Goal: Task Accomplishment & Management: Manage account settings

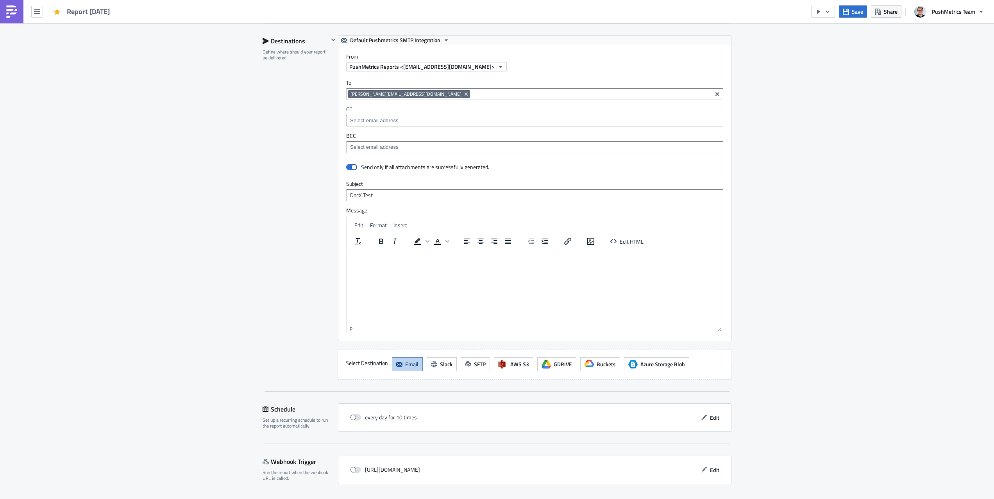
scroll to position [966, 0]
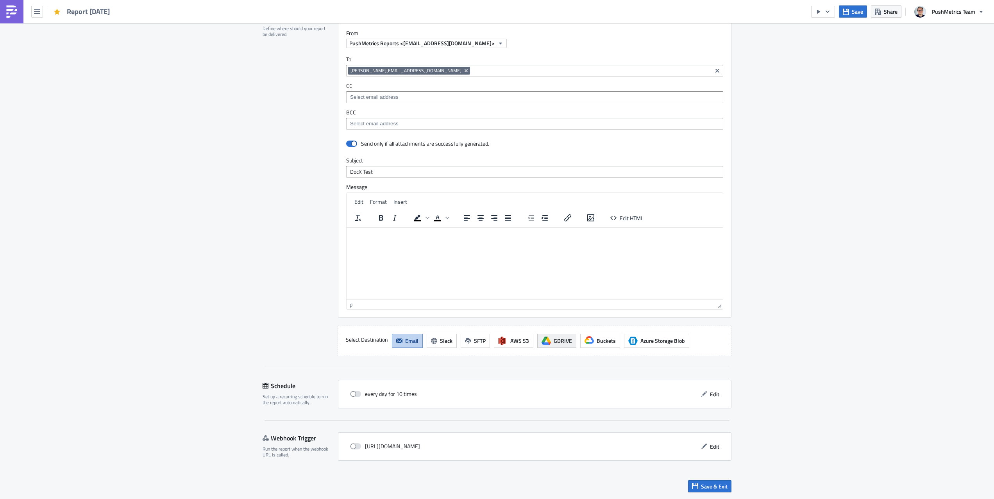
click at [562, 346] on button "GDRIVE" at bounding box center [556, 341] width 39 height 14
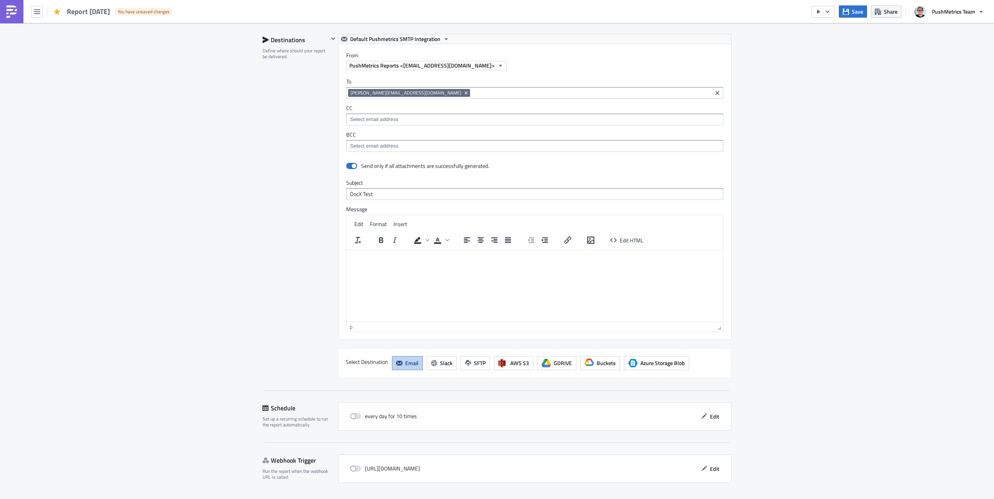
scroll to position [966, 0]
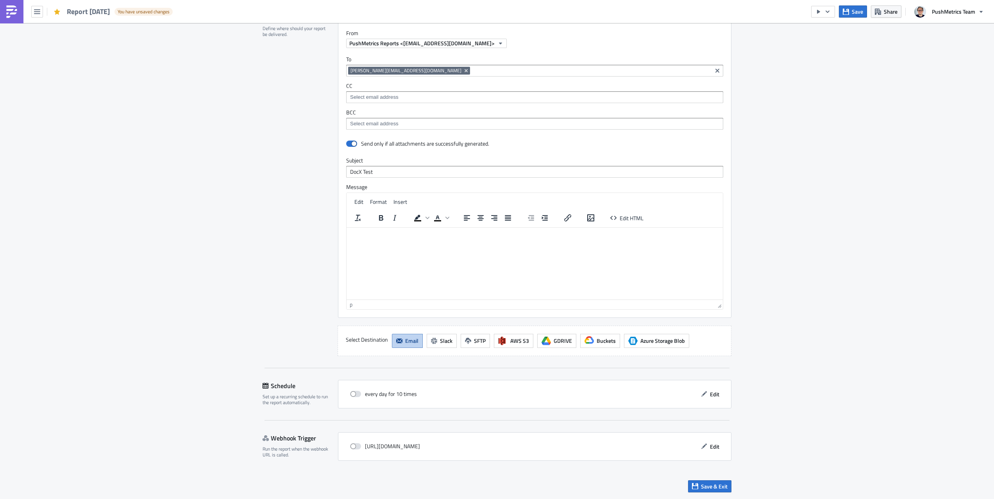
click at [559, 341] on span "GDRIVE" at bounding box center [562, 341] width 18 height 8
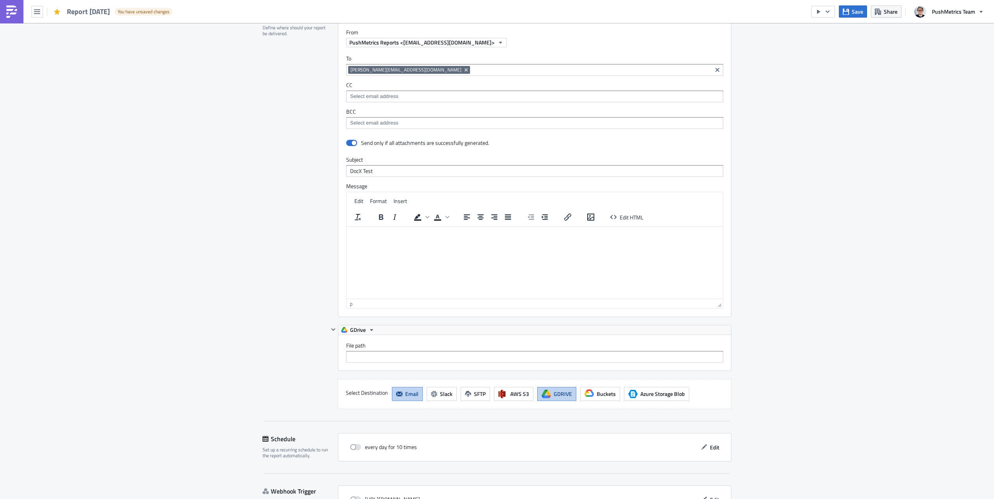
click at [559, 364] on div "File path" at bounding box center [534, 353] width 393 height 36
drag, startPoint x: 525, startPoint y: 357, endPoint x: 520, endPoint y: 360, distance: 5.2
click at [524, 358] on input "File path" at bounding box center [534, 357] width 377 height 12
click at [368, 332] on button "GDrive" at bounding box center [357, 329] width 39 height 9
click at [389, 326] on div "GDrive" at bounding box center [534, 329] width 393 height 9
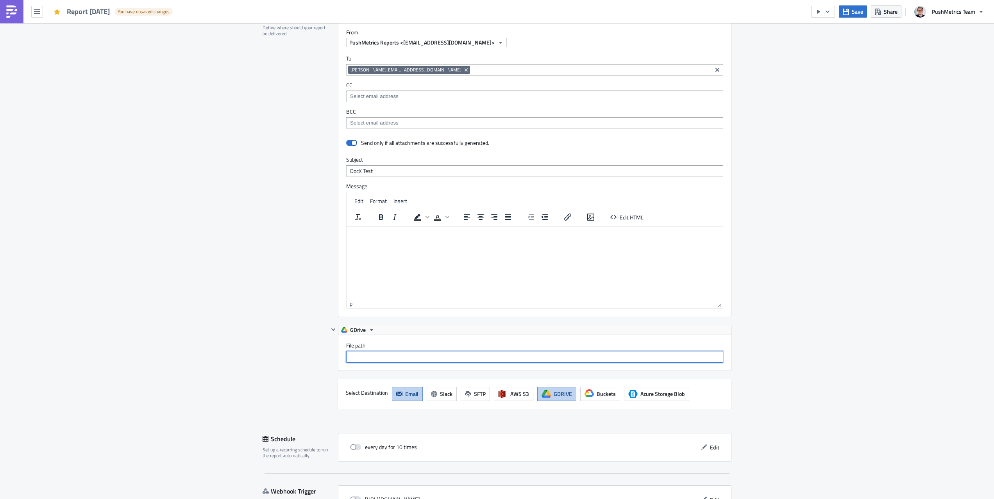
click at [398, 352] on input "File path" at bounding box center [534, 357] width 377 height 12
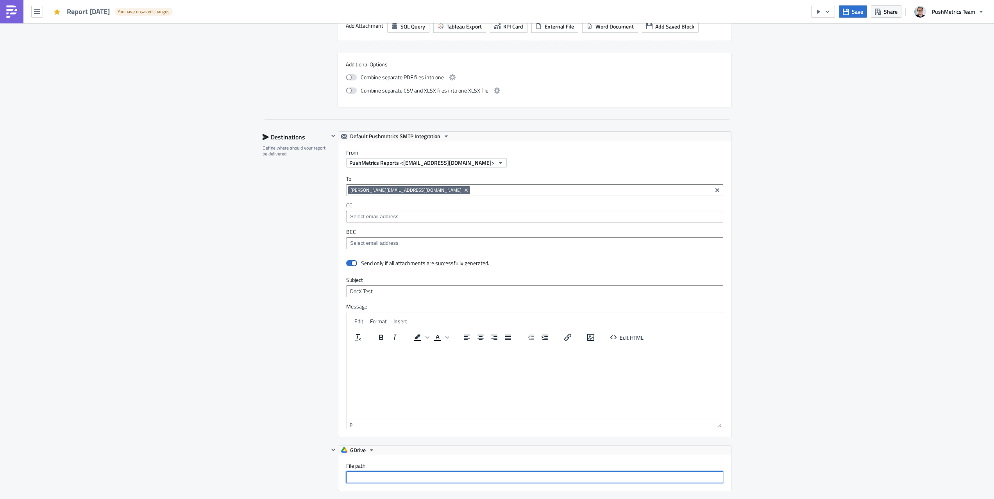
scroll to position [843, 0]
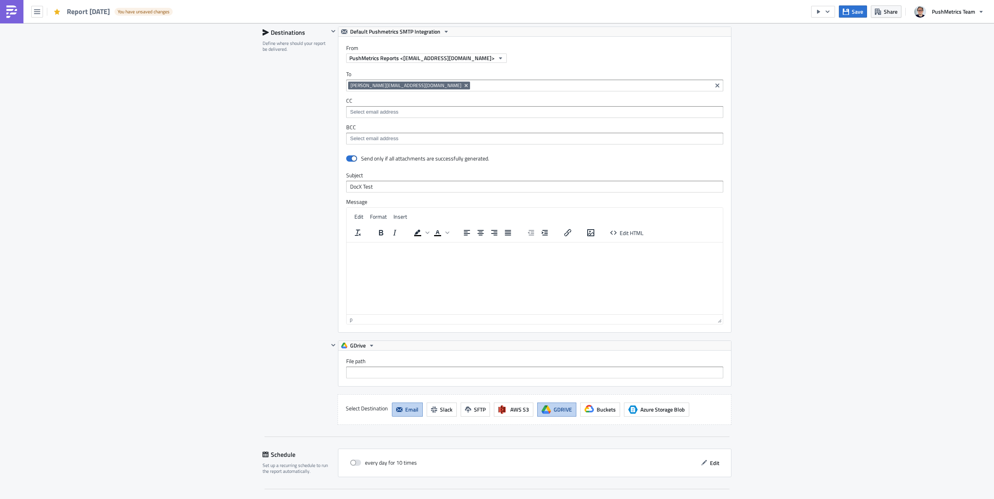
click at [416, 412] on span "Email" at bounding box center [411, 409] width 13 height 8
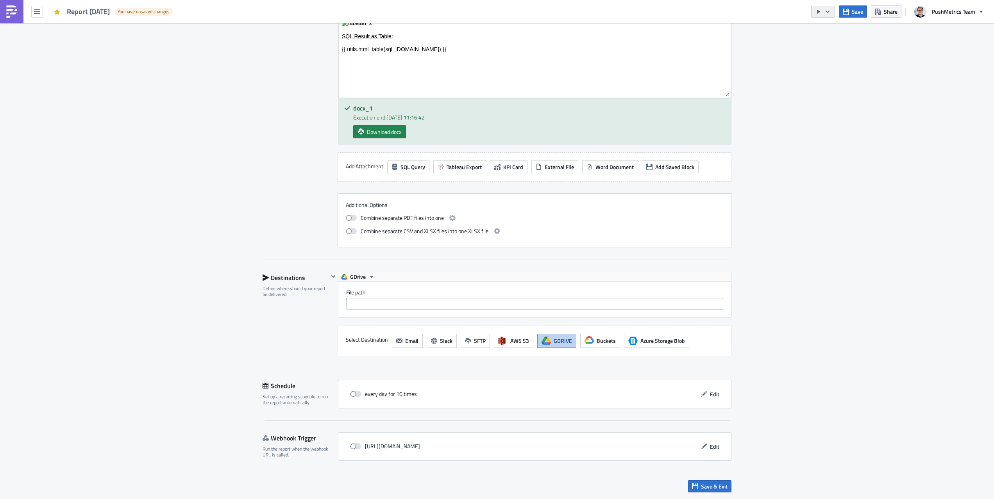
click at [821, 12] on icon "button" at bounding box center [818, 12] width 6 height 6
click at [823, 41] on div "Run Report" at bounding box center [846, 43] width 61 height 8
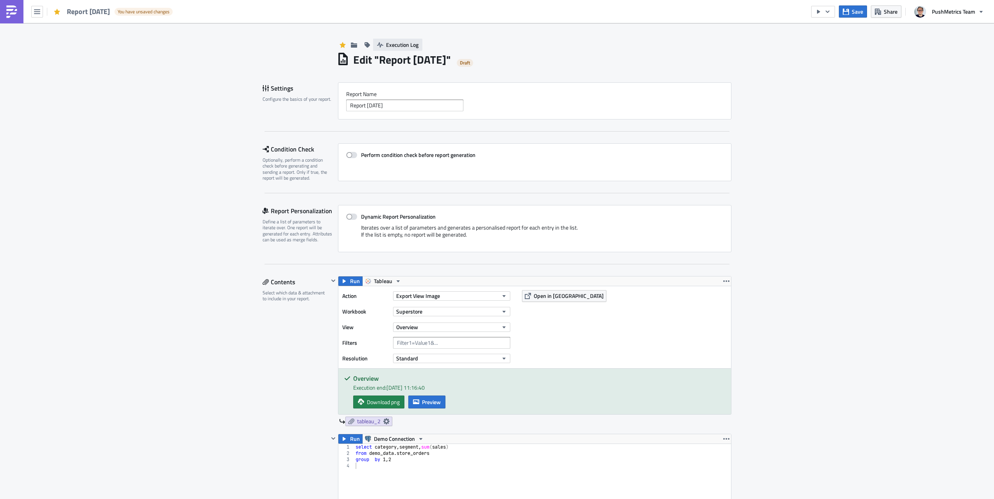
click at [387, 45] on span "Execution Log" at bounding box center [402, 45] width 32 height 8
click at [394, 40] on button "Execution Log" at bounding box center [397, 45] width 49 height 12
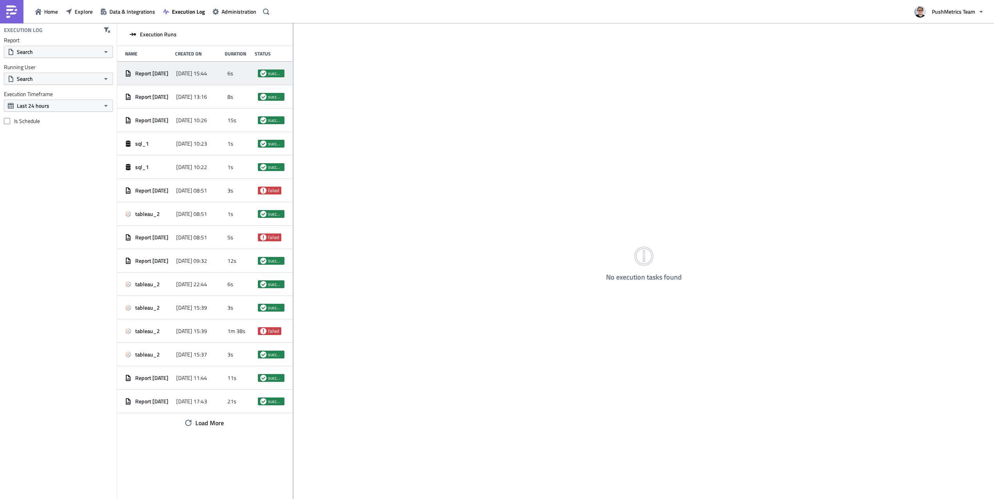
click at [236, 75] on div "6s" at bounding box center [240, 73] width 27 height 14
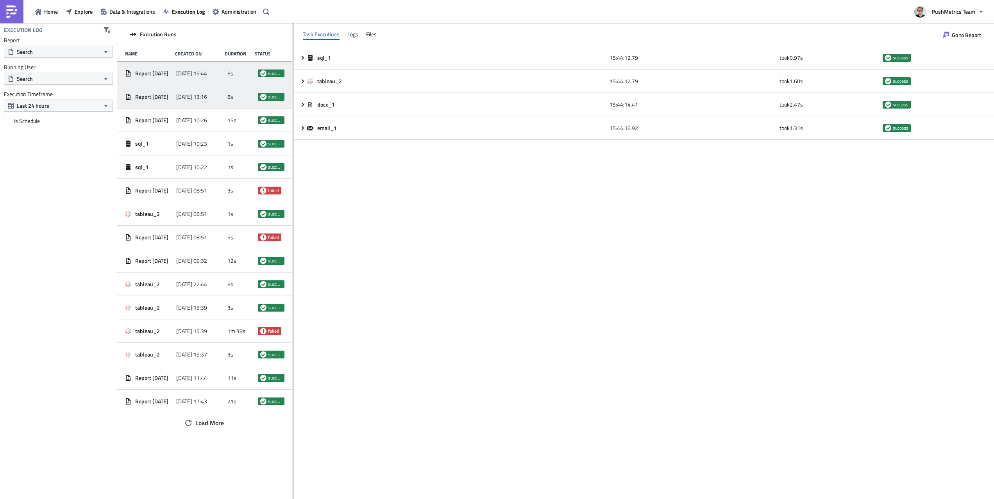
click at [168, 99] on span "Report [DATE]" at bounding box center [151, 96] width 33 height 7
click at [177, 75] on span "[DATE] 15:44" at bounding box center [191, 73] width 31 height 7
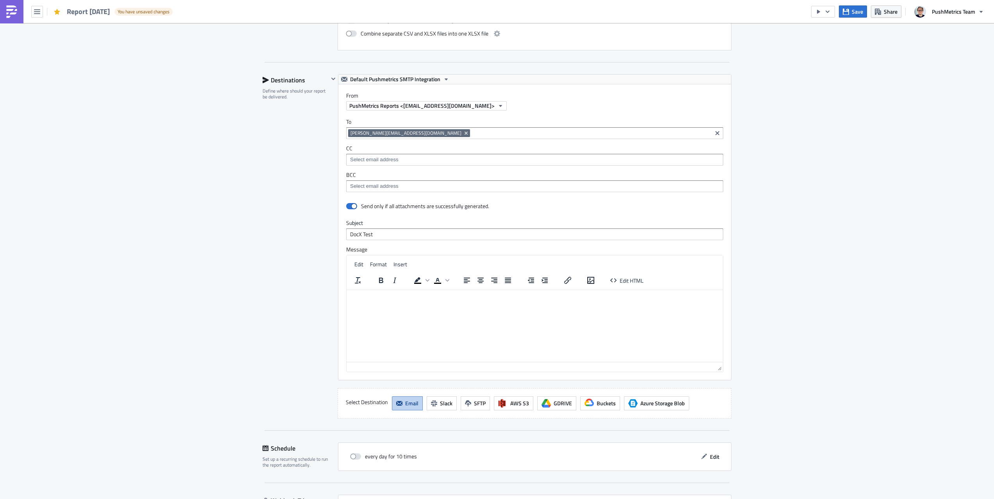
scroll to position [966, 0]
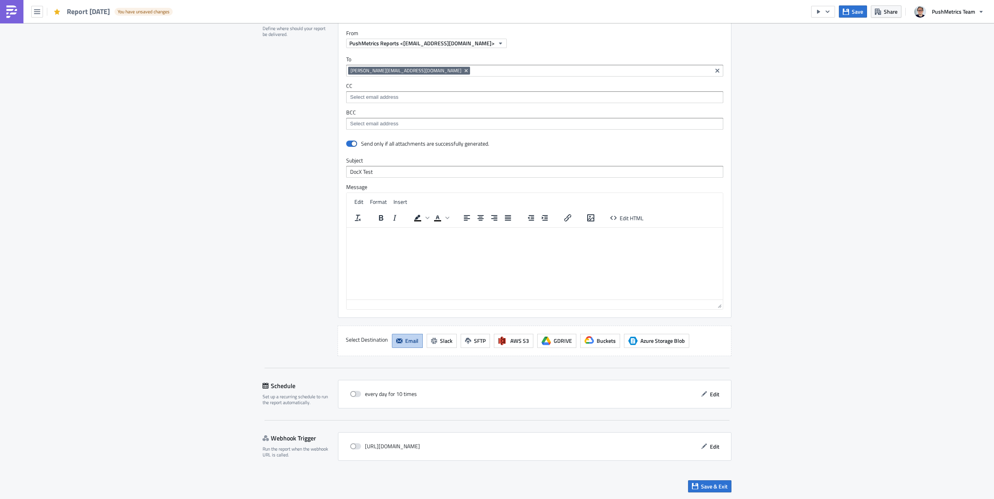
click at [553, 344] on span "GDRIVE" at bounding box center [562, 341] width 18 height 8
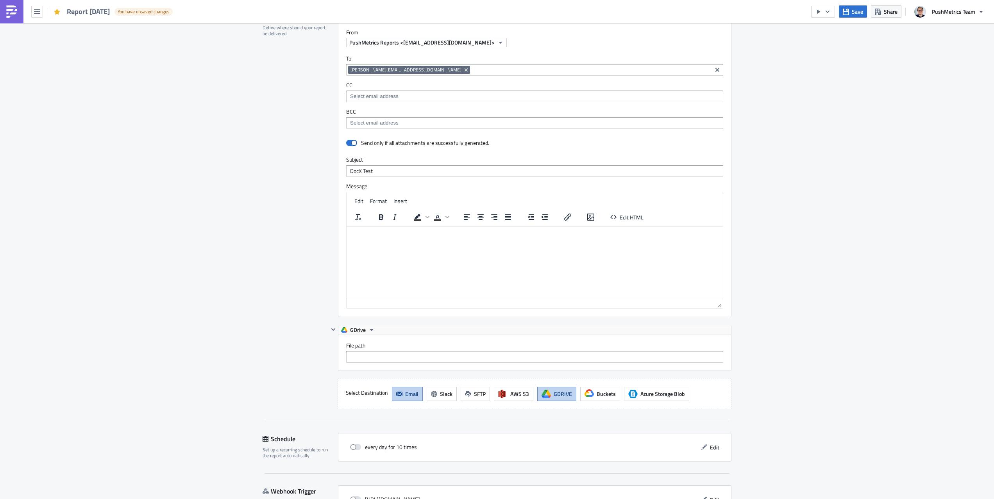
click at [405, 401] on button "Email" at bounding box center [407, 394] width 31 height 14
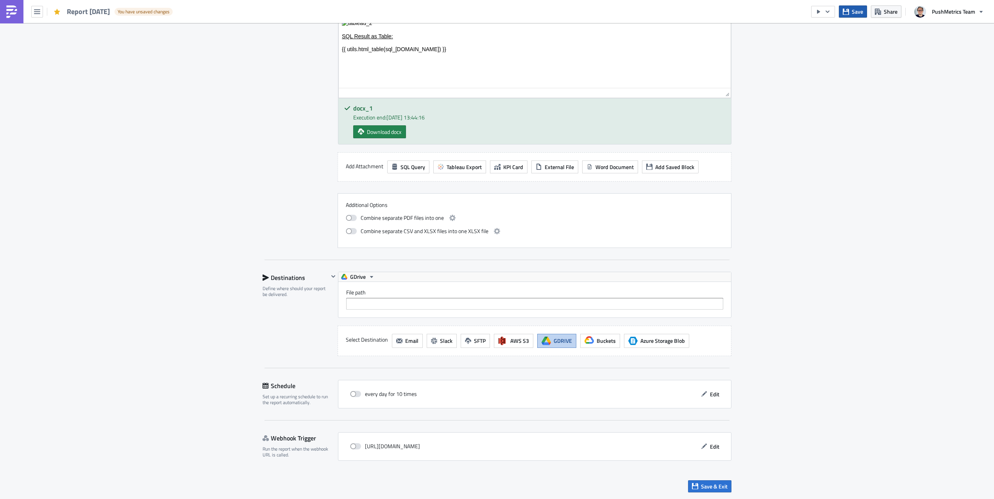
drag, startPoint x: 846, startPoint y: 21, endPoint x: 850, endPoint y: 17, distance: 5.6
click at [847, 20] on div "Save Share PushMetrics Team" at bounding box center [899, 11] width 177 height 23
click at [849, 17] on button "Save" at bounding box center [853, 11] width 28 height 12
click at [827, 14] on button "button" at bounding box center [823, 12] width 24 height 12
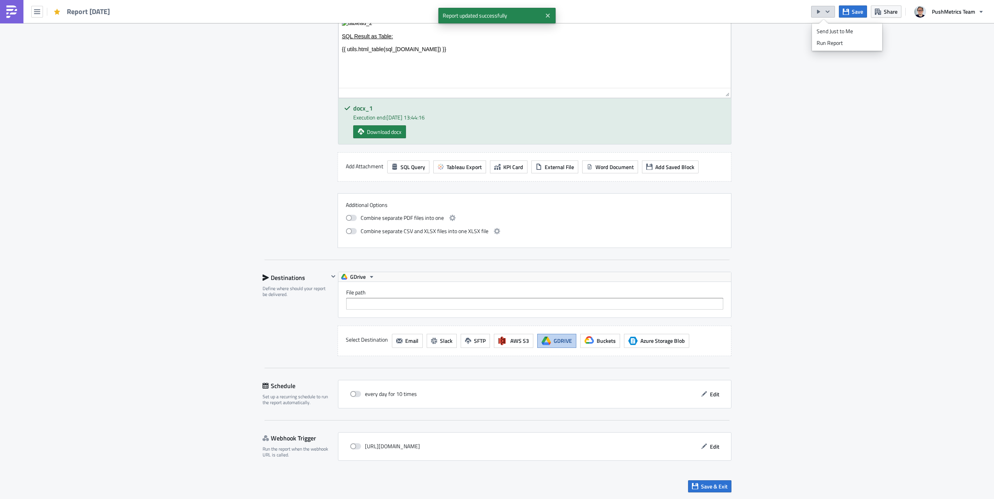
click at [823, 43] on div "Run Report" at bounding box center [846, 43] width 61 height 8
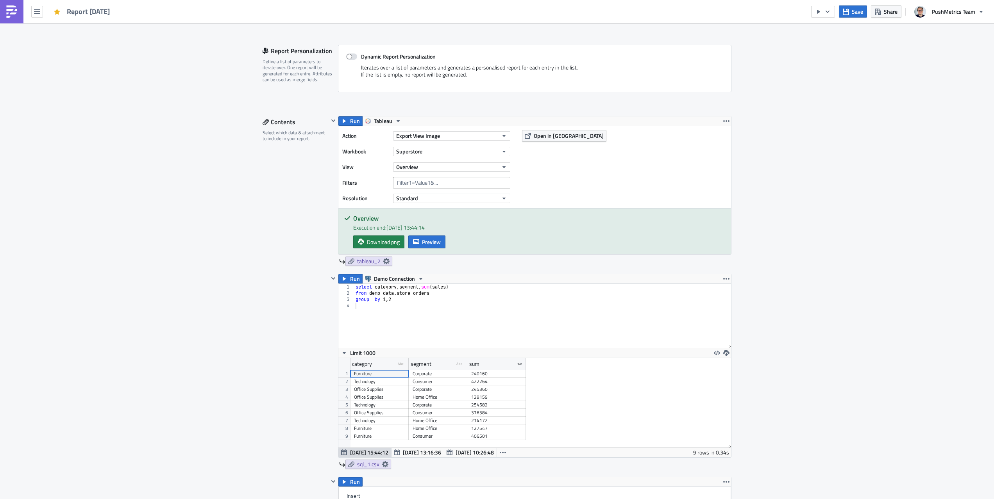
scroll to position [0, 0]
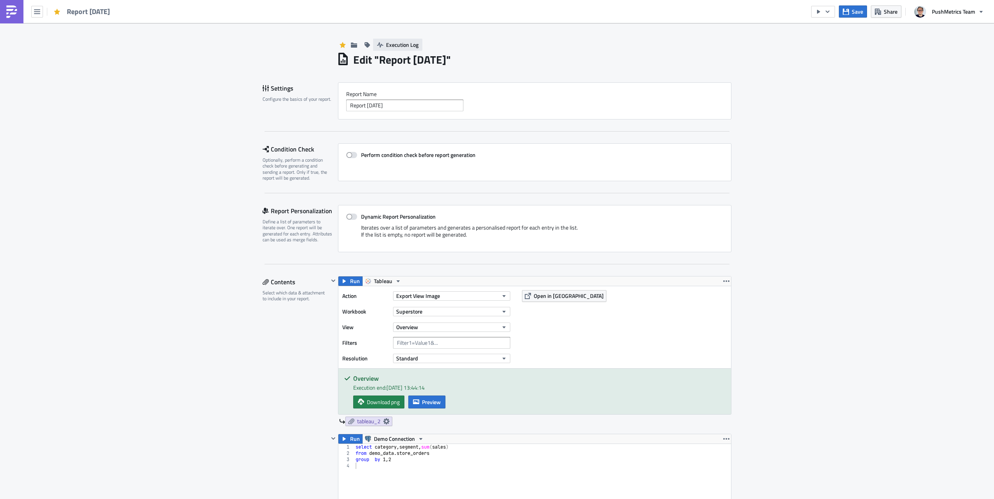
click at [390, 43] on span "Execution Log" at bounding box center [402, 45] width 32 height 8
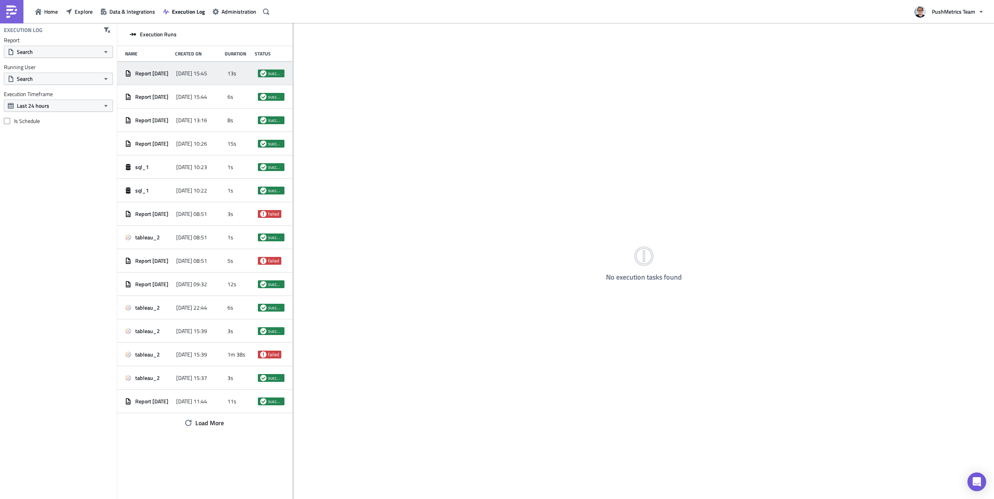
click at [212, 68] on div "[DATE] 15:45" at bounding box center [199, 73] width 47 height 14
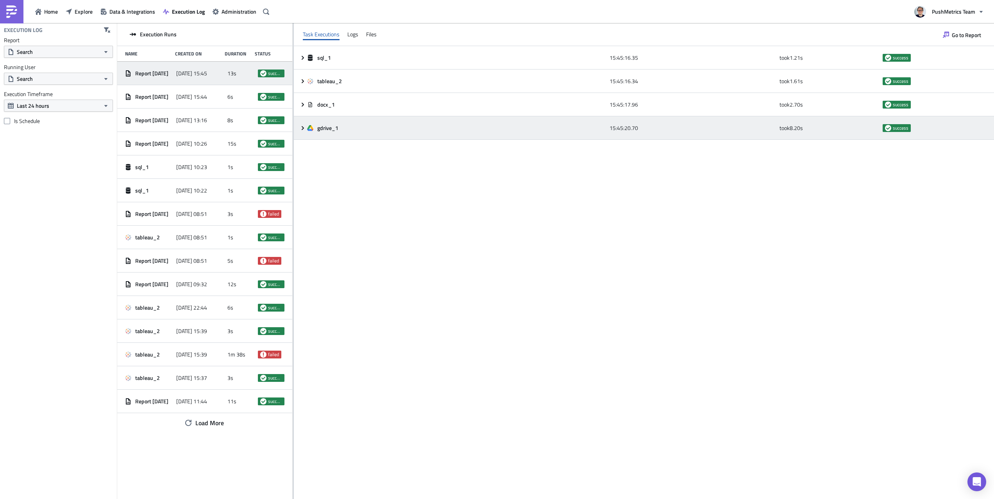
click at [310, 125] on div "gdrive_1" at bounding box center [456, 128] width 298 height 7
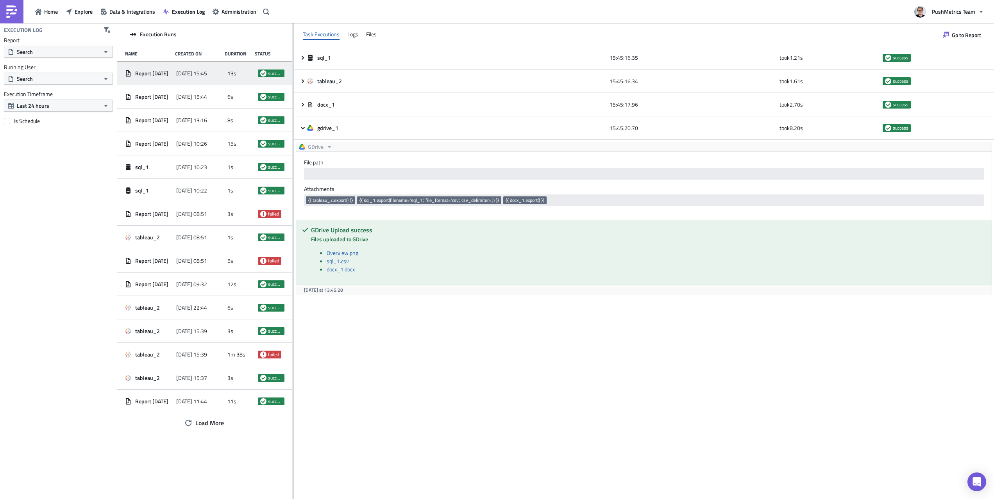
click at [341, 271] on link "docx_1.docx" at bounding box center [341, 269] width 28 height 8
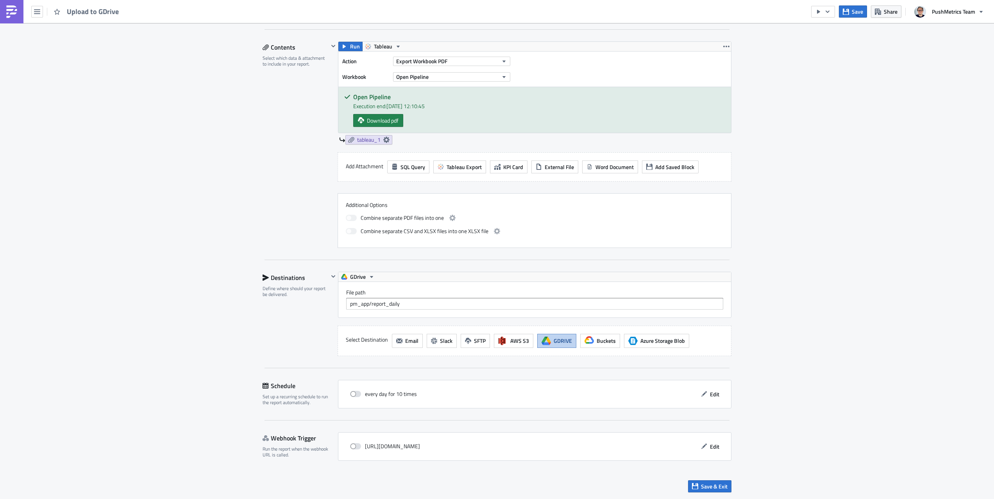
scroll to position [236, 0]
click at [360, 305] on input "pm_app/report_daily" at bounding box center [534, 304] width 377 height 12
click at [7, 14] on img at bounding box center [11, 11] width 12 height 12
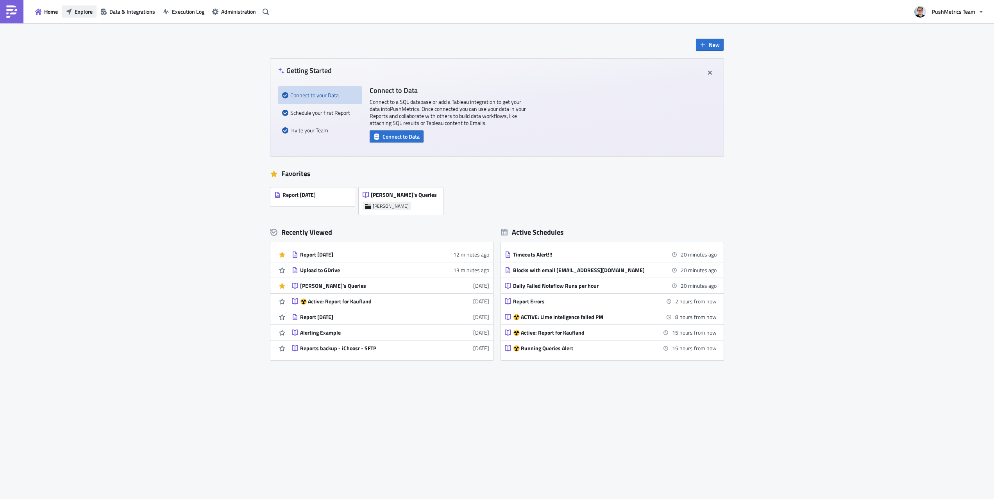
click at [80, 14] on span "Explore" at bounding box center [84, 11] width 18 height 8
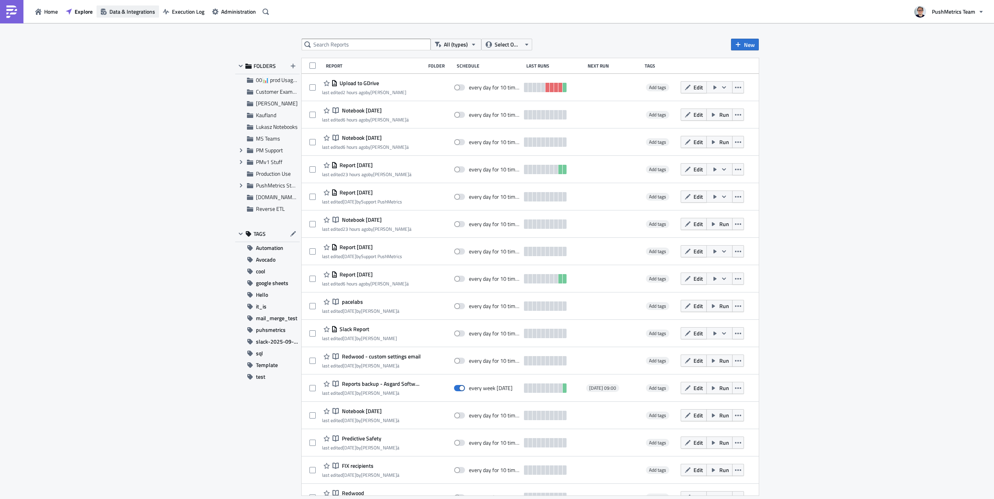
click at [118, 9] on span "Data & Integrations" at bounding box center [132, 11] width 46 height 8
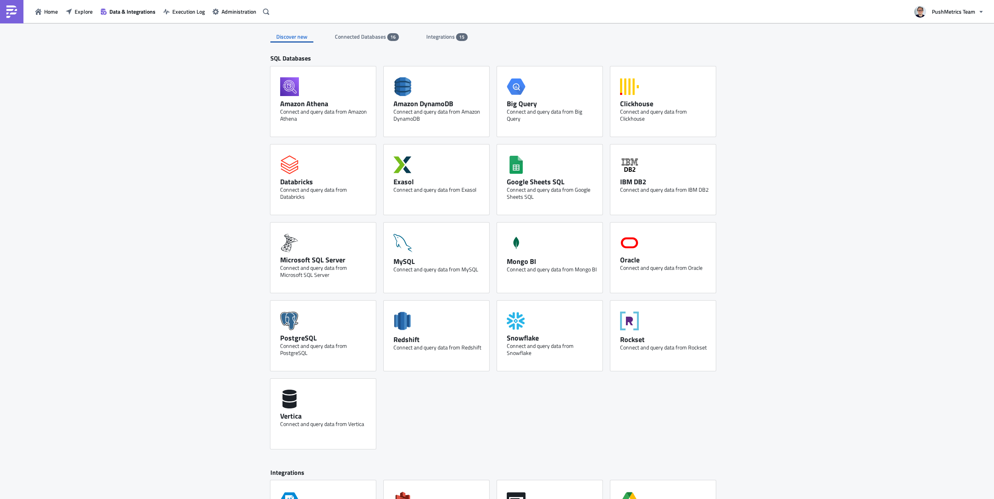
click at [374, 36] on span "Connected Databases" at bounding box center [361, 36] width 52 height 8
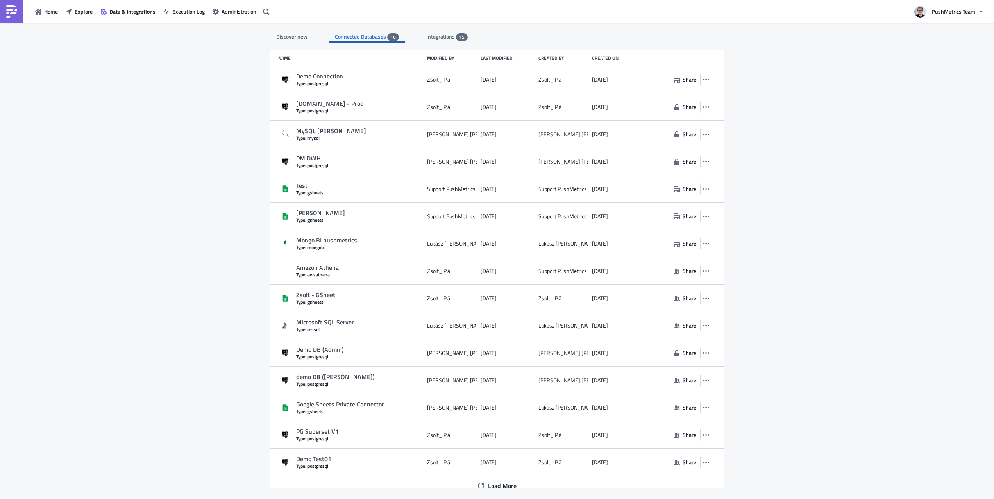
click at [433, 43] on div "Discover new Connected Databases 16 Integrations 15 SQL Databases Amazon Athena…" at bounding box center [496, 261] width 469 height 477
click at [433, 37] on span "Integrations" at bounding box center [441, 36] width 30 height 8
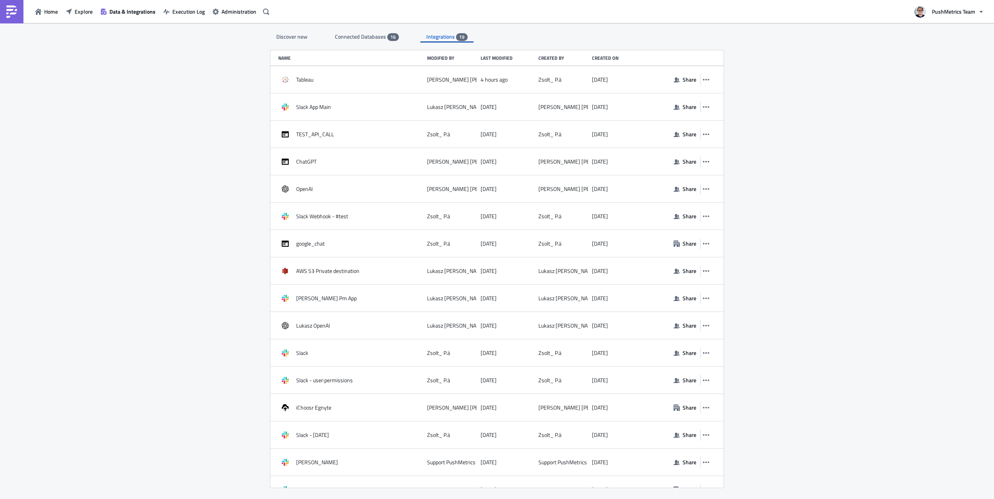
click at [360, 38] on span "Connected Databases" at bounding box center [361, 36] width 52 height 8
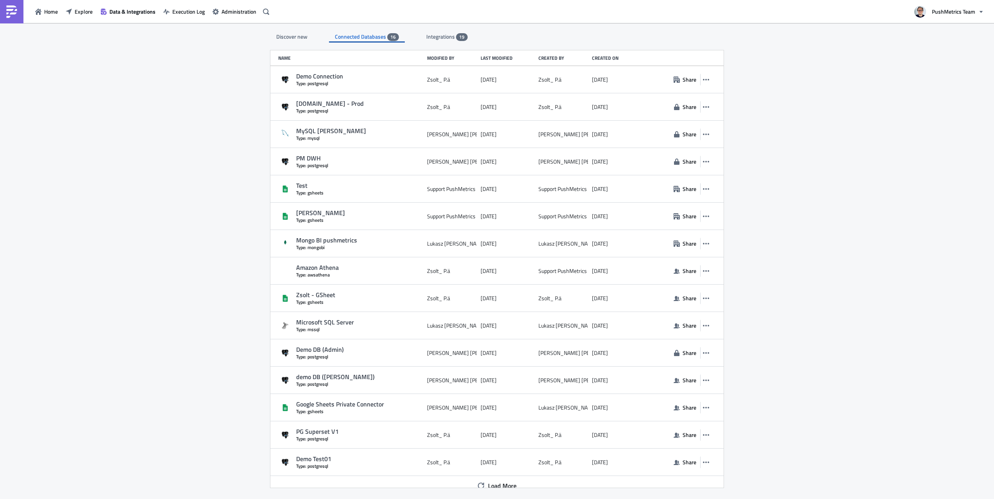
click at [445, 34] on span "Integrations" at bounding box center [441, 36] width 30 height 8
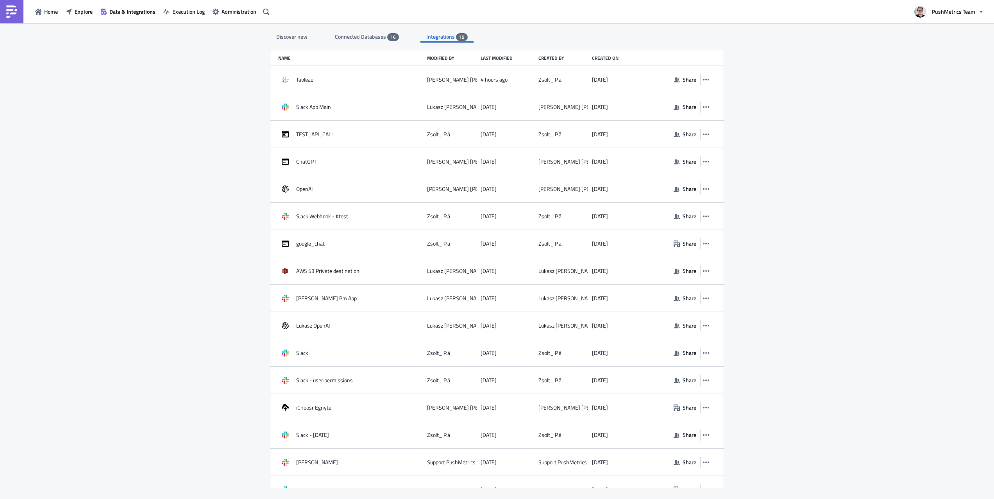
click at [371, 38] on span "Connected Databases" at bounding box center [361, 36] width 52 height 8
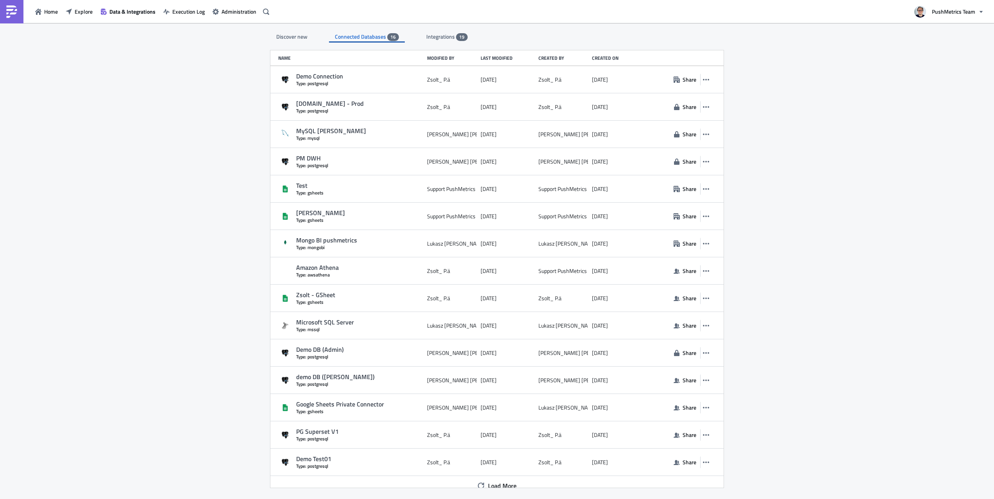
click at [291, 37] on div "Discover new" at bounding box center [291, 37] width 43 height 12
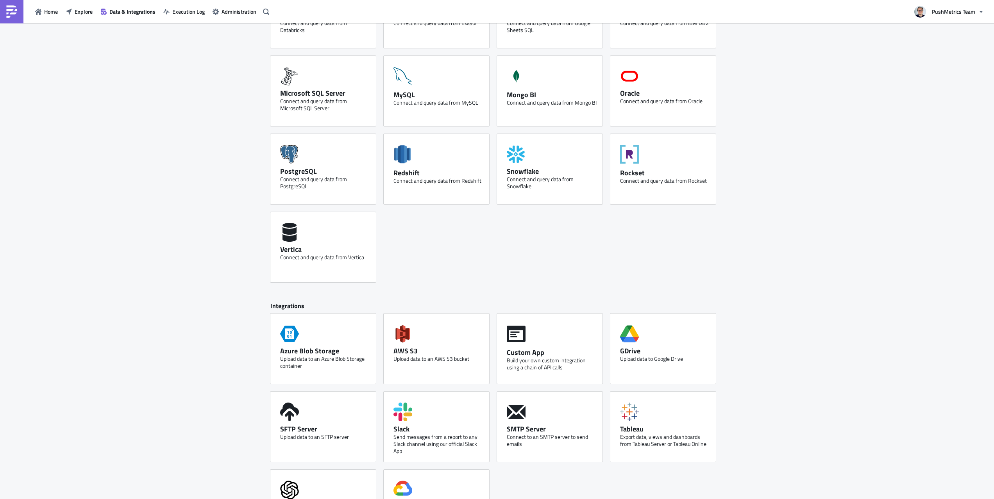
scroll to position [214, 0]
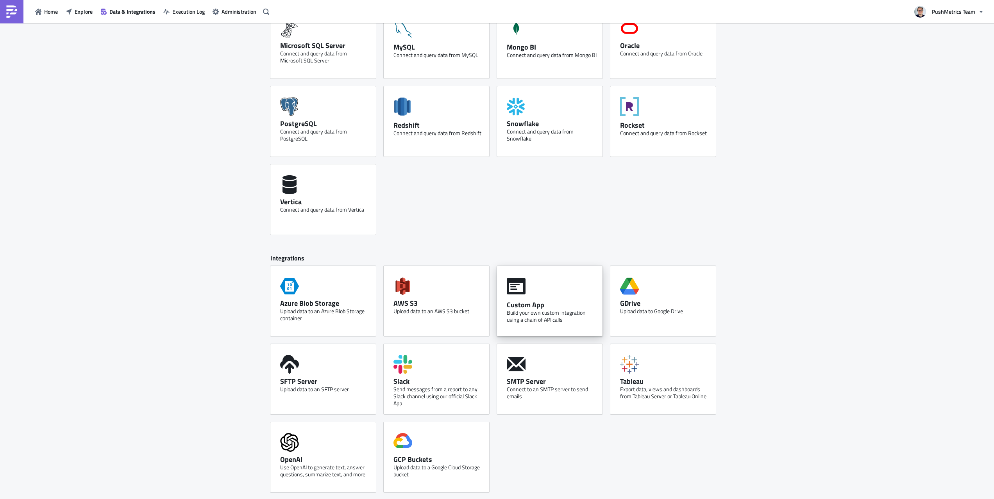
click at [543, 294] on div "Custom App Build your own custom integration using a chain of API calls" at bounding box center [549, 301] width 105 height 70
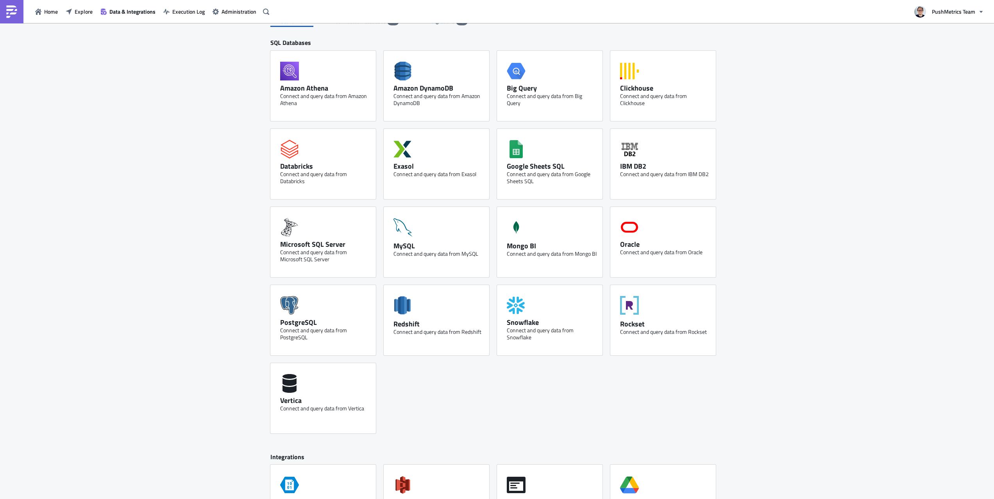
scroll to position [0, 0]
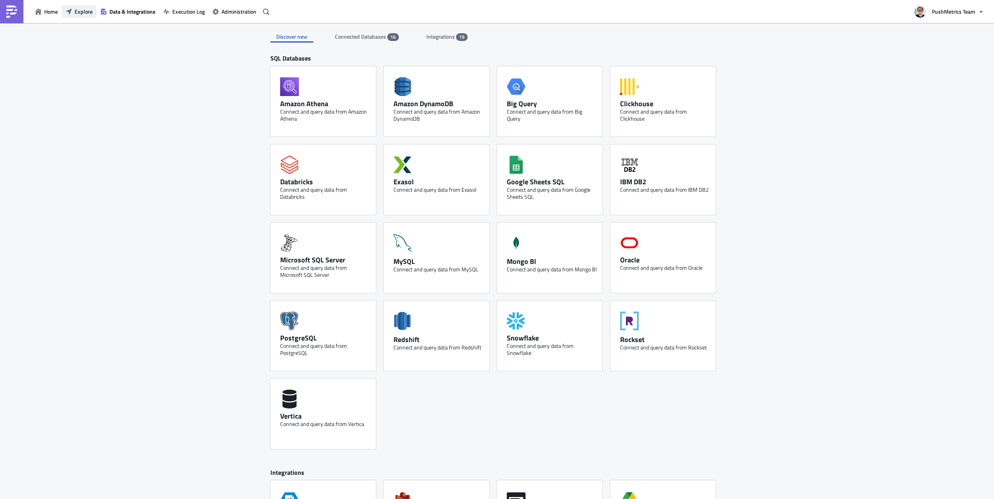
click at [81, 14] on span "Explore" at bounding box center [84, 11] width 18 height 8
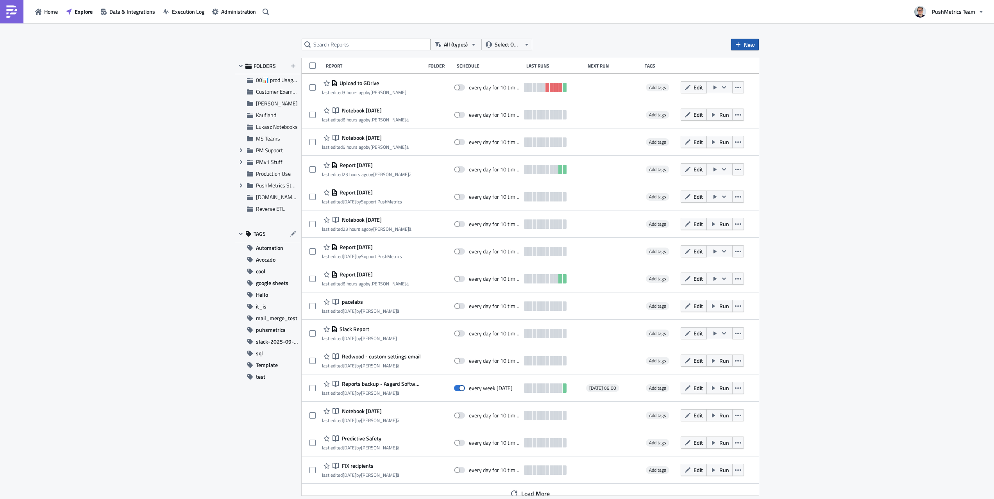
click at [732, 46] on button "New" at bounding box center [745, 45] width 28 height 12
click at [783, 103] on div "All (types) Select Owner New FOLDERS 00📊 prod Usage Summary Customer Examples J…" at bounding box center [497, 261] width 994 height 477
click at [461, 45] on span "All (types)" at bounding box center [456, 44] width 24 height 9
click at [477, 97] on div "Tableau Dashboard Embed" at bounding box center [474, 93] width 61 height 8
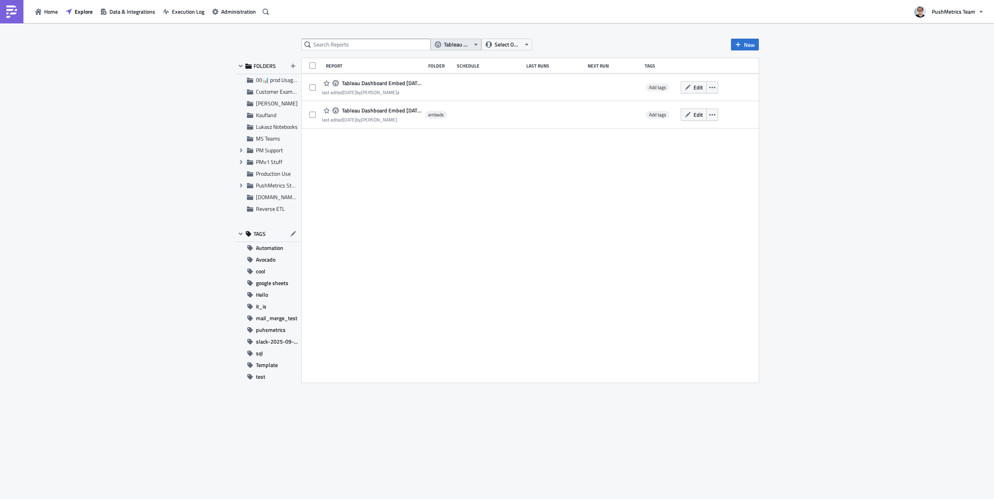
click at [460, 43] on span "Tableau Dashboard Embed" at bounding box center [457, 44] width 26 height 9
click at [473, 60] on div "All (types)" at bounding box center [474, 58] width 61 height 8
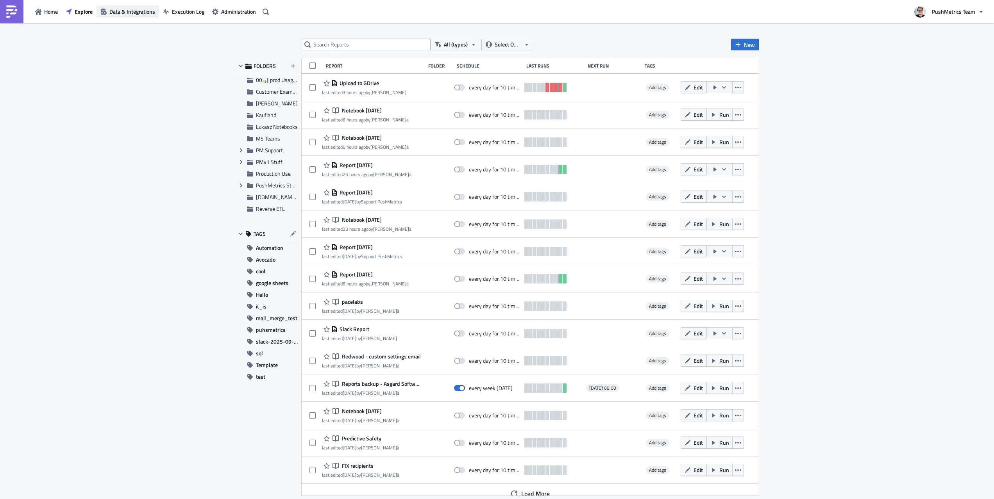
click at [124, 13] on span "Data & Integrations" at bounding box center [132, 11] width 46 height 8
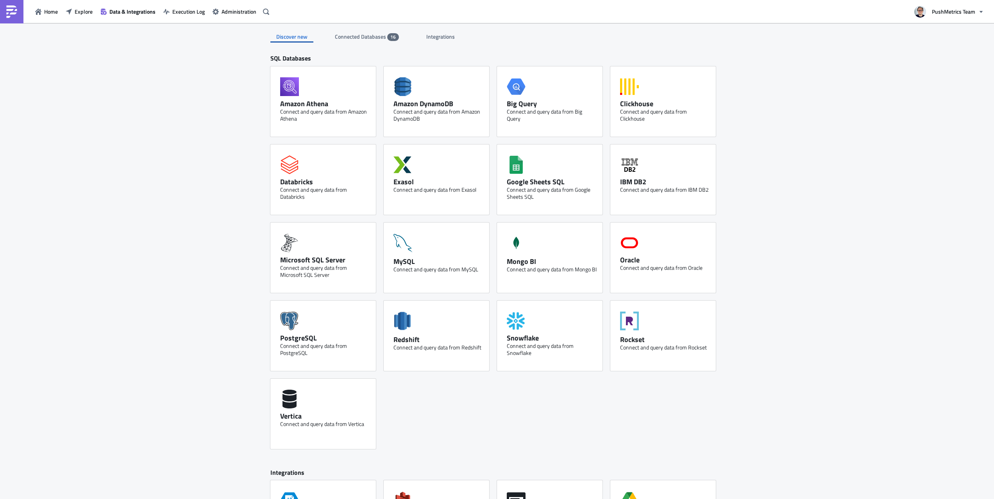
click at [200, 20] on div "Home Explore Data & Integrations Execution Log Administration" at bounding box center [136, 11] width 272 height 23
click at [194, 15] on span "Execution Log" at bounding box center [188, 11] width 32 height 8
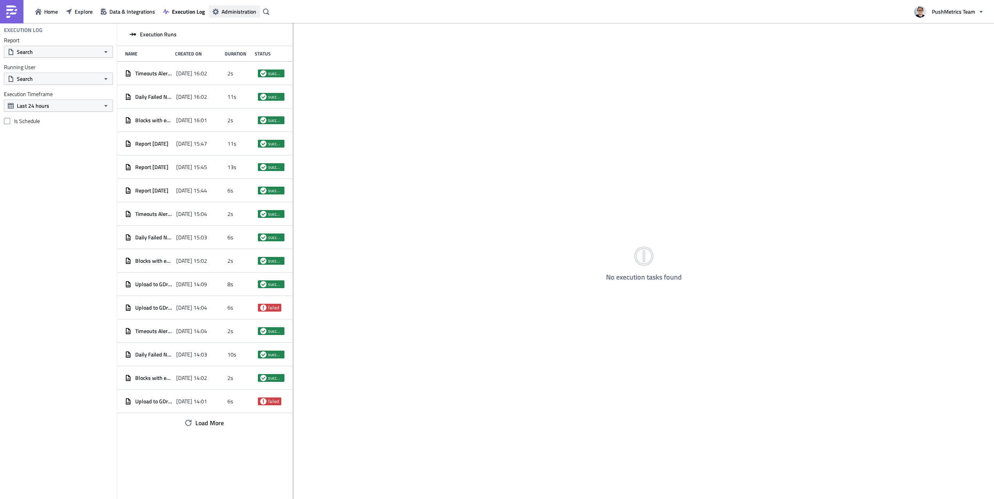
click at [218, 16] on button "Administration" at bounding box center [235, 11] width 52 height 12
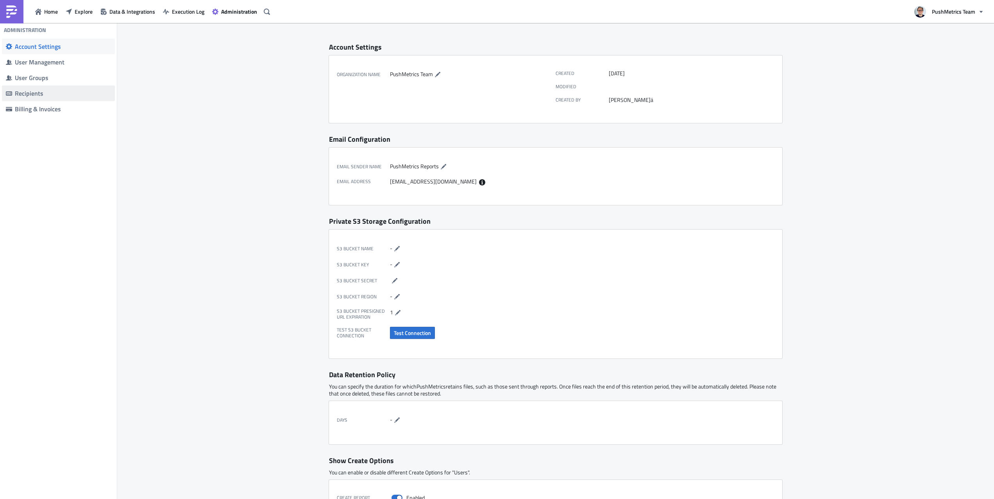
click at [84, 97] on div "Recipients" at bounding box center [63, 93] width 96 height 8
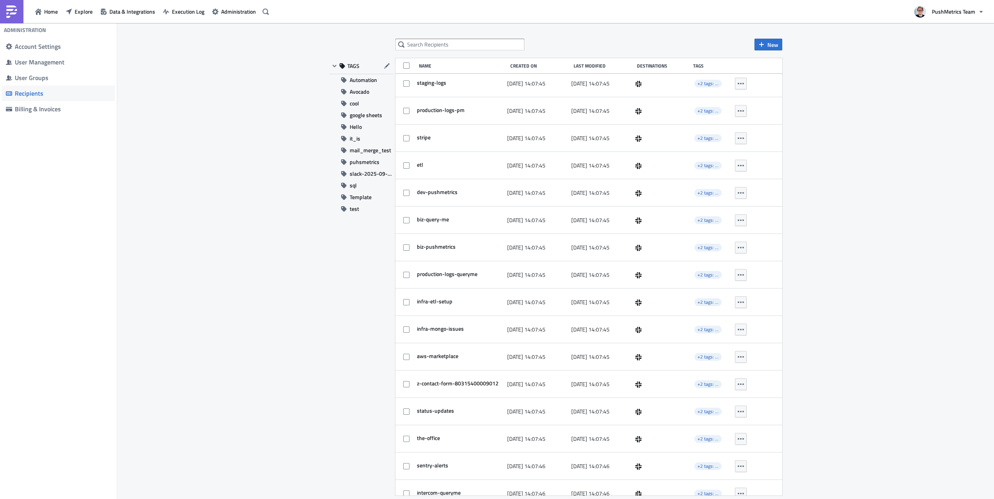
scroll to position [826, 0]
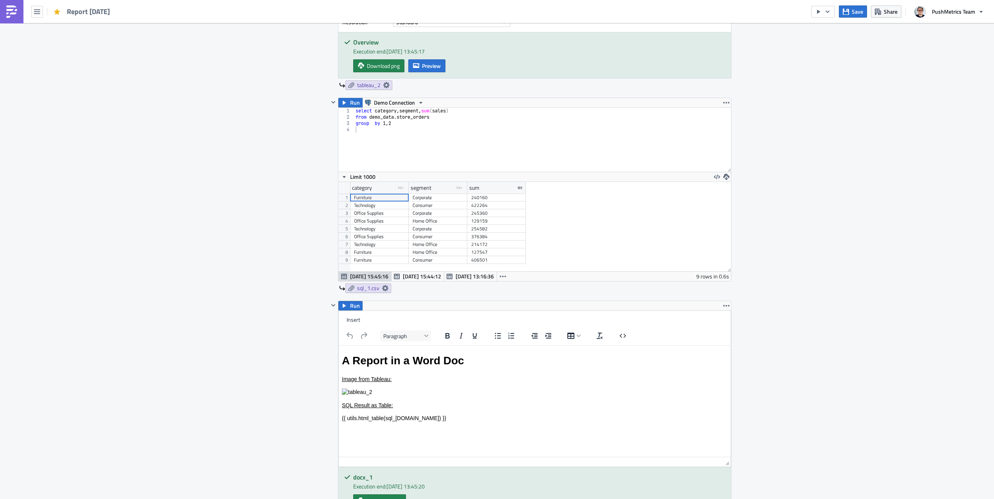
scroll to position [325, 0]
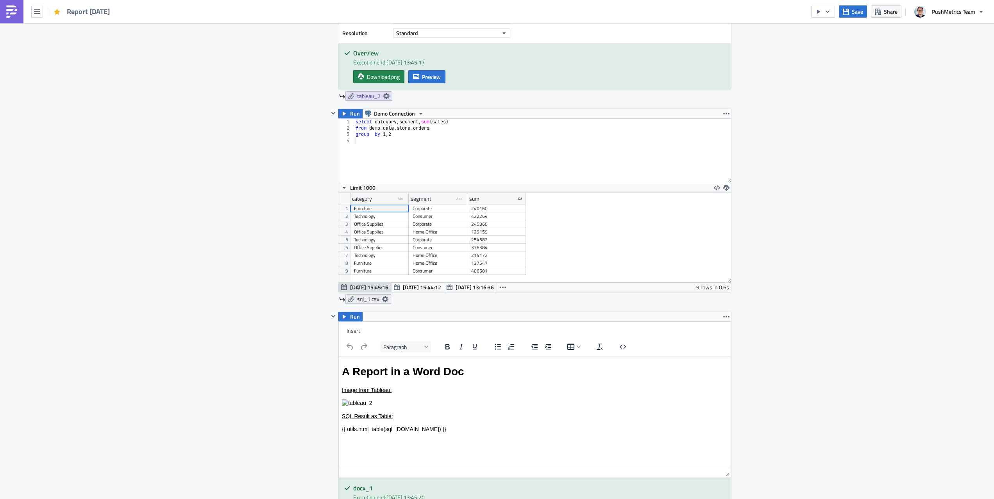
click at [383, 298] on icon at bounding box center [385, 299] width 6 height 6
click at [267, 335] on span "No Export" at bounding box center [269, 333] width 27 height 9
click at [336, 252] on div at bounding box center [332, 206] width 9 height 195
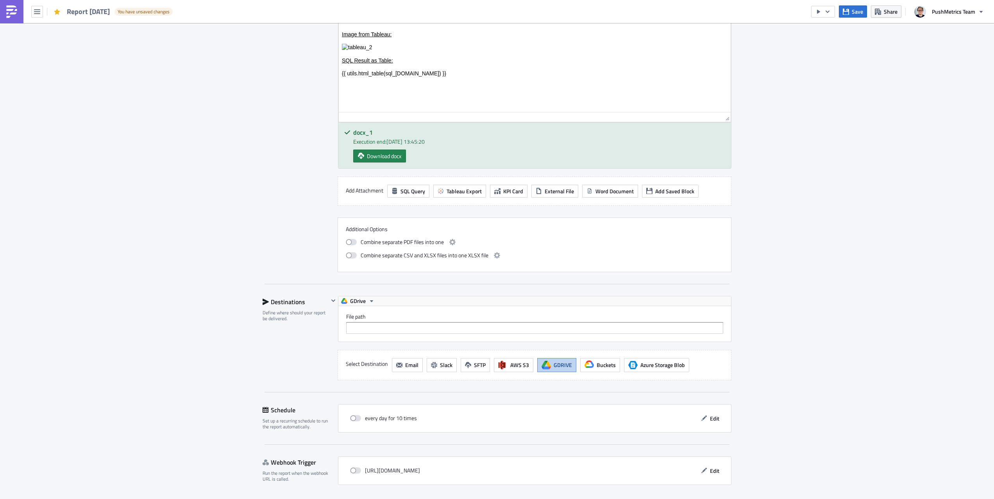
scroll to position [706, 0]
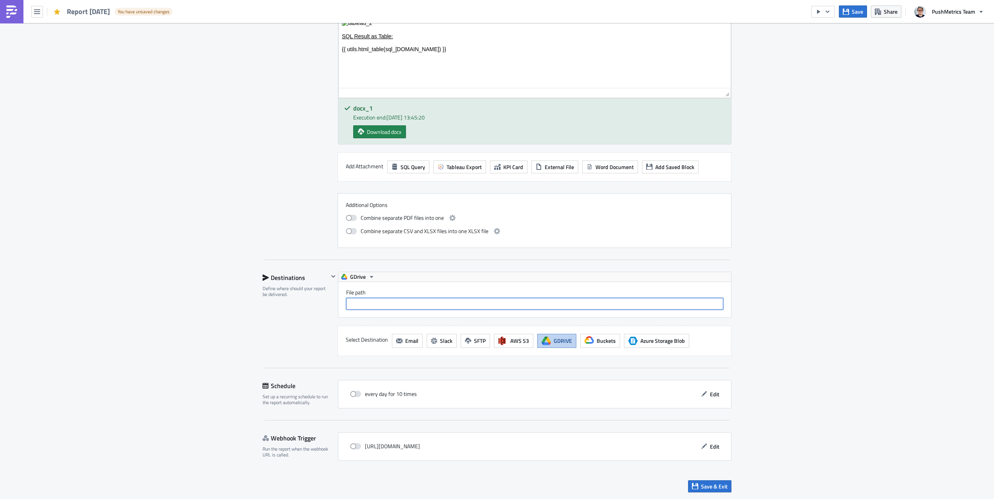
click at [388, 298] on input "File path" at bounding box center [534, 304] width 377 height 12
paste input "pm_app"
type input "pm_app/"
click at [855, 7] on span "Save" at bounding box center [857, 11] width 11 height 8
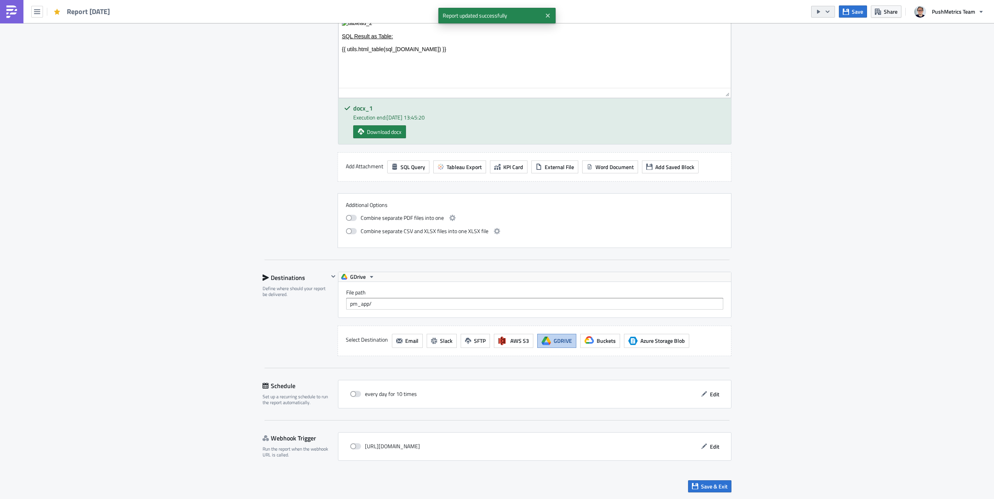
click at [823, 11] on button "button" at bounding box center [823, 12] width 24 height 12
click at [820, 40] on div "Run Report" at bounding box center [846, 43] width 61 height 8
